Goal: Information Seeking & Learning: Understand process/instructions

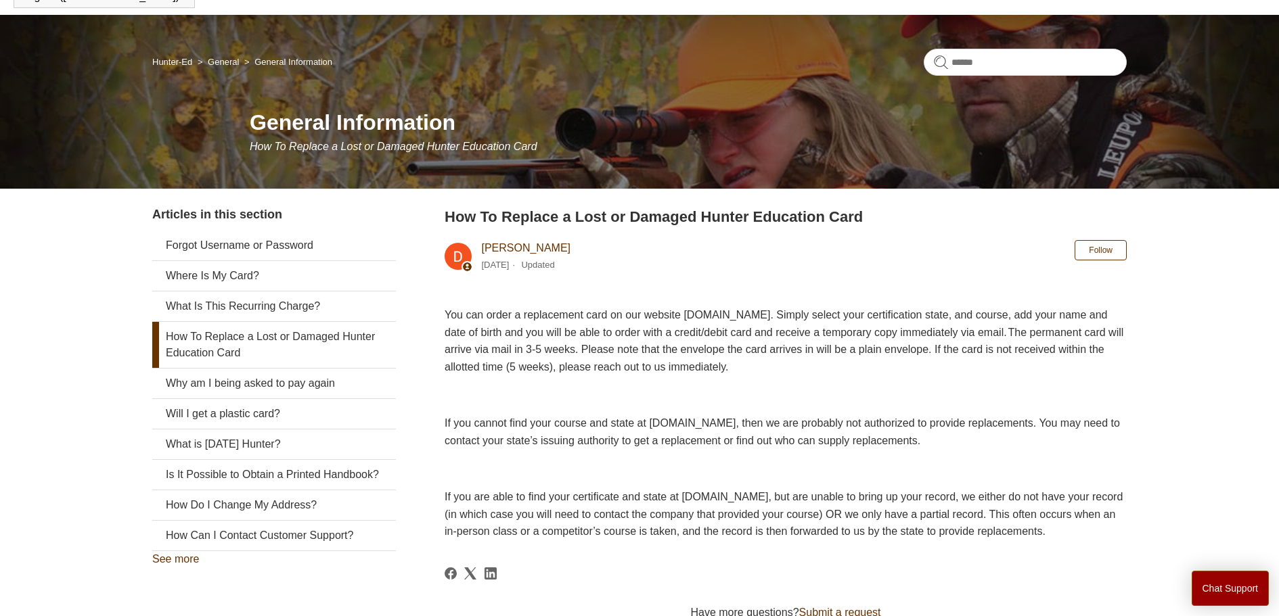
scroll to position [206, 0]
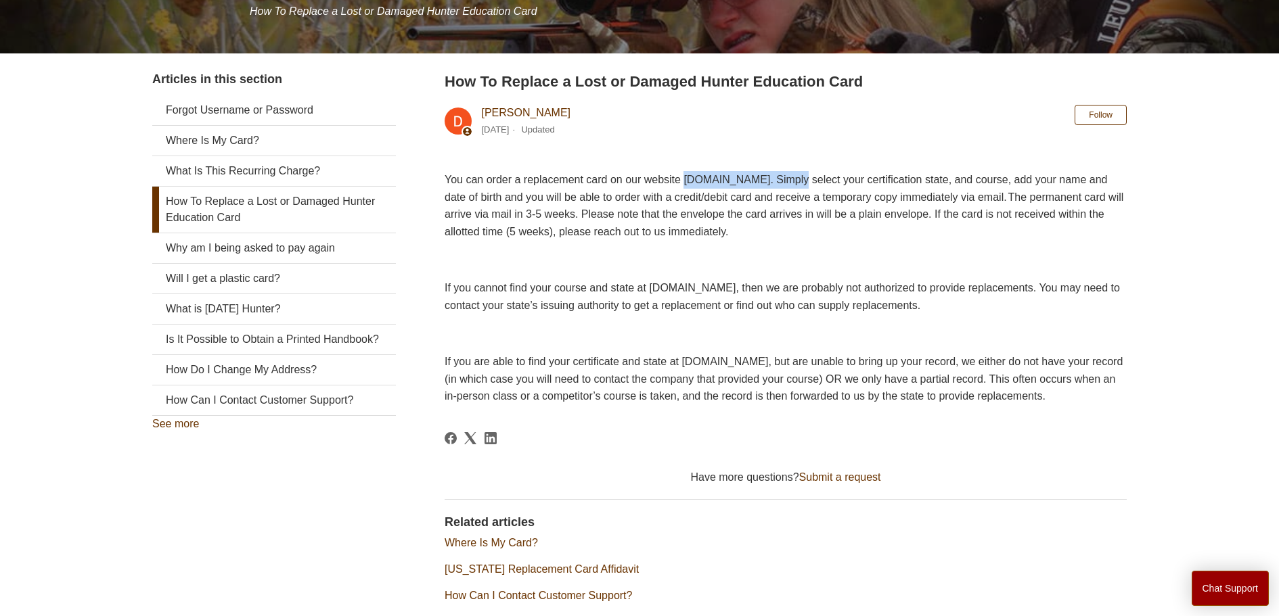
drag, startPoint x: 713, startPoint y: 176, endPoint x: 842, endPoint y: 185, distance: 130.2
click at [842, 185] on span "You can order a replacement card on our website [DOMAIN_NAME]. Simply select yo…" at bounding box center [784, 206] width 679 height 64
click at [838, 179] on span "You can order a replacement card on our website [DOMAIN_NAME]. Simply select yo…" at bounding box center [784, 206] width 679 height 64
drag, startPoint x: 834, startPoint y: 177, endPoint x: 713, endPoint y: 184, distance: 121.3
click at [713, 184] on span "You can order a replacement card on our website [DOMAIN_NAME]. Simply select yo…" at bounding box center [784, 206] width 679 height 64
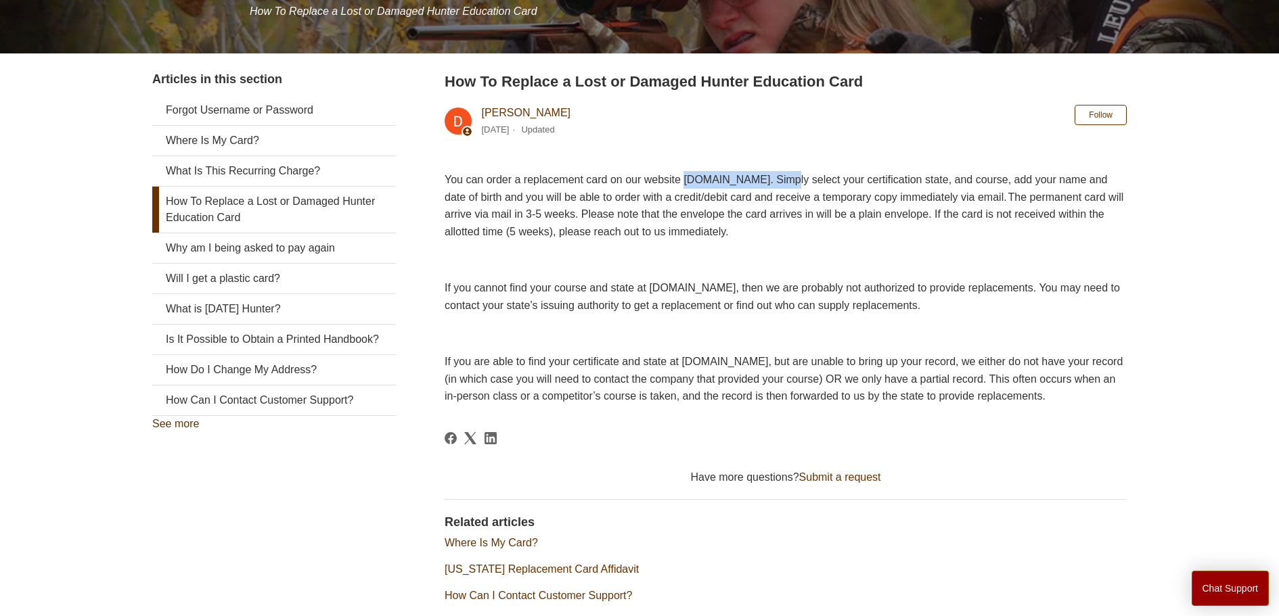
copy span "[DOMAIN_NAME]"
click at [506, 258] on p at bounding box center [786, 261] width 682 height 18
click at [536, 311] on span "If you cannot find your course and state at [DOMAIN_NAME], then we are probably…" at bounding box center [782, 296] width 675 height 29
click at [541, 271] on div "You can order a replacement card on our website [DOMAIN_NAME]. Simply select yo…" at bounding box center [786, 288] width 682 height 234
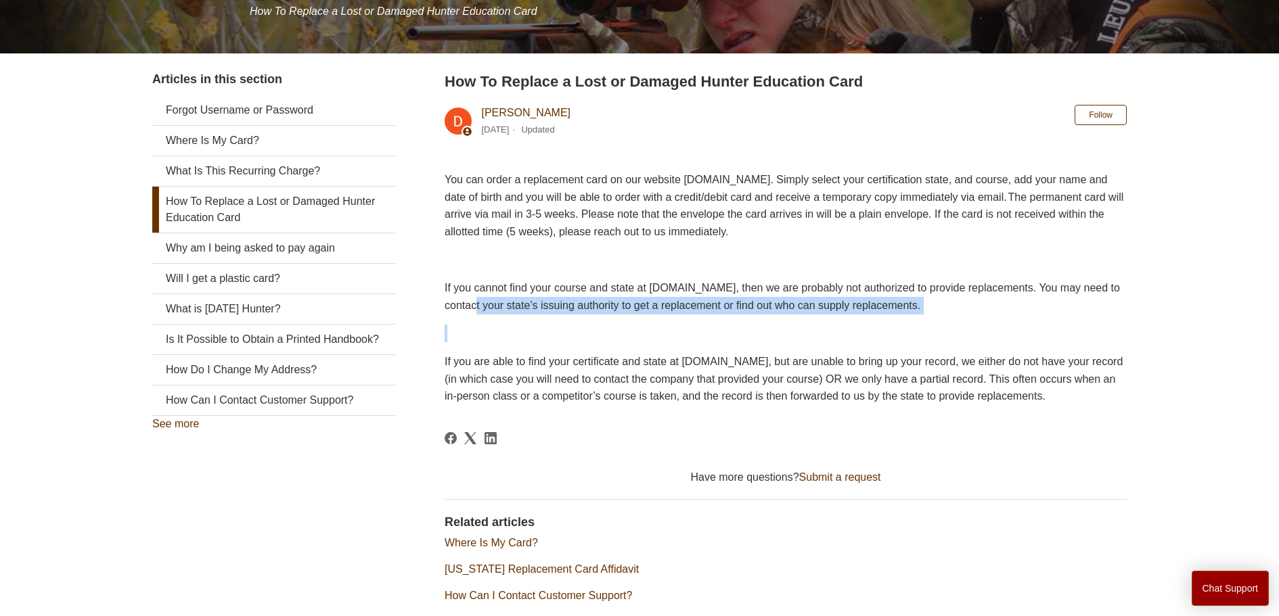
drag, startPoint x: 548, startPoint y: 298, endPoint x: 794, endPoint y: 322, distance: 247.5
click at [794, 322] on div "You can order a replacement card on our website [DOMAIN_NAME]. Simply select yo…" at bounding box center [786, 288] width 682 height 234
click at [533, 334] on p at bounding box center [786, 334] width 682 height 18
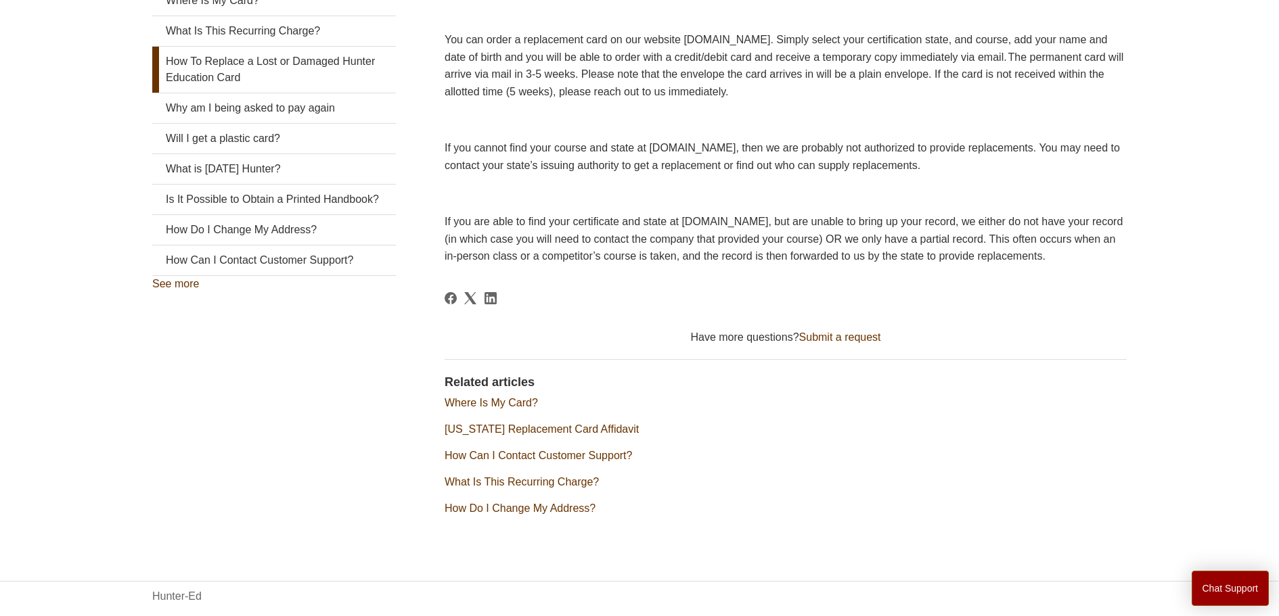
scroll to position [0, 0]
